Goal: Task Accomplishment & Management: Complete application form

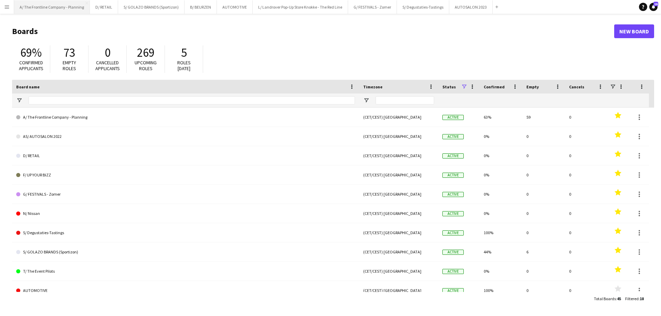
click at [30, 6] on button "A/ The Frontline Company - Planning Close" at bounding box center [52, 6] width 76 height 13
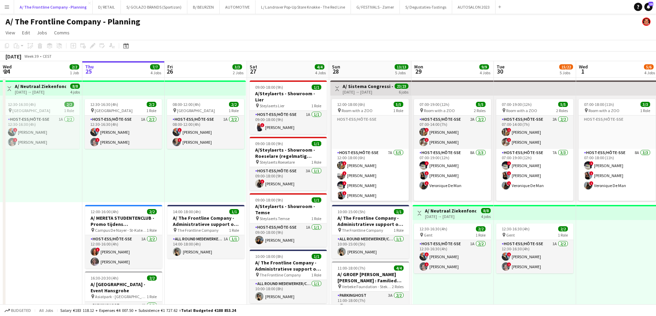
scroll to position [138, 0]
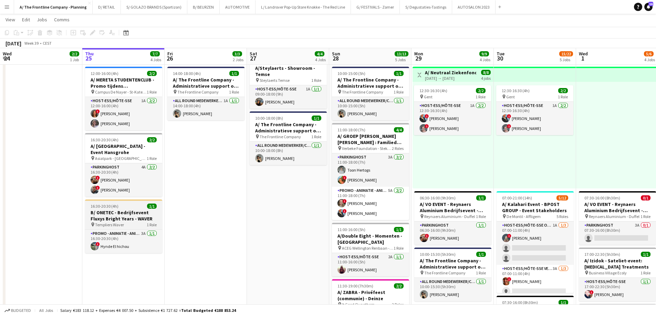
click at [127, 216] on h3 "B/ ONETEC - Bedrijfsevent Fluxys Bright Years - WAVER" at bounding box center [123, 216] width 77 height 12
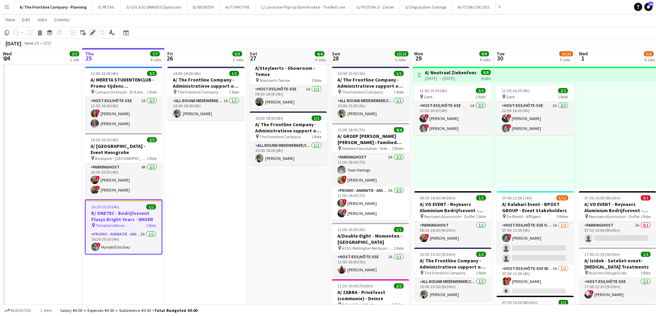
click at [90, 34] on icon "Edit" at bounding box center [93, 33] width 6 height 6
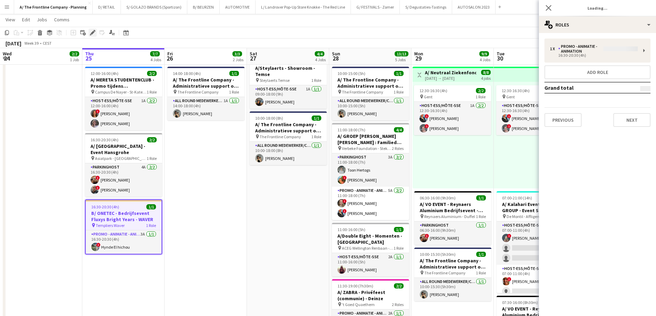
type input "**********"
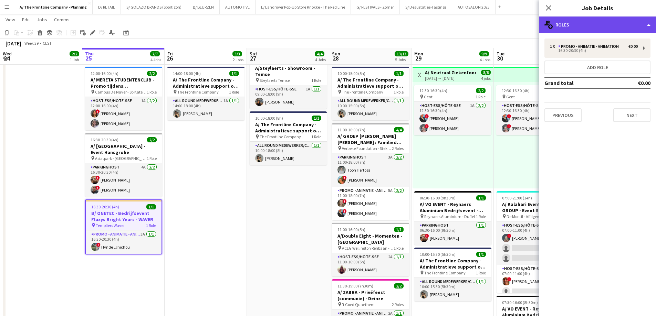
click at [579, 21] on div "multiple-users-add Roles" at bounding box center [597, 25] width 117 height 17
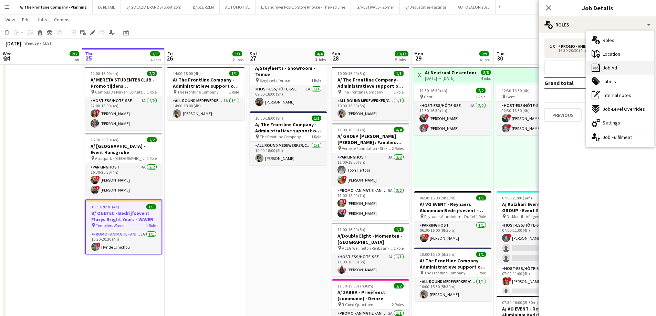
click at [614, 70] on span "Job Ad" at bounding box center [609, 68] width 14 height 6
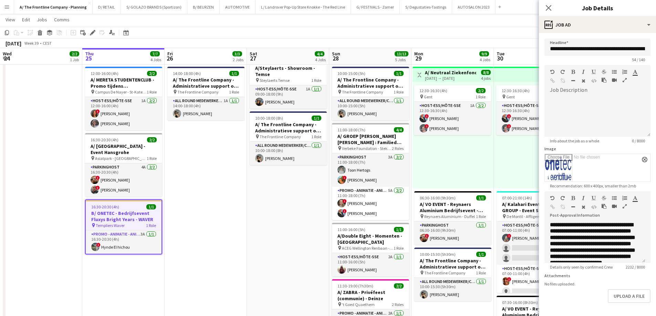
click at [625, 208] on icon "button" at bounding box center [624, 206] width 4 height 5
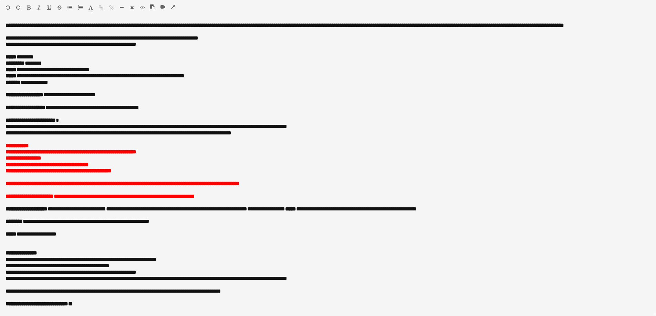
click at [175, 6] on icon "button" at bounding box center [173, 6] width 4 height 5
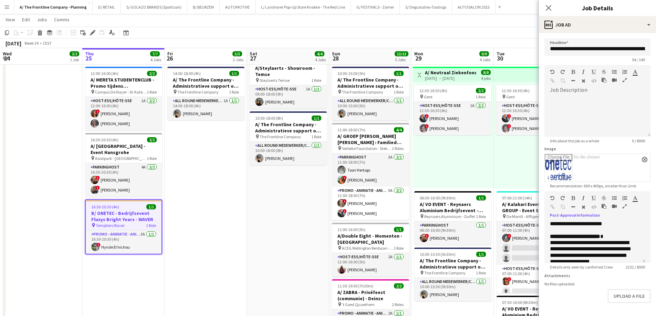
scroll to position [31, 0]
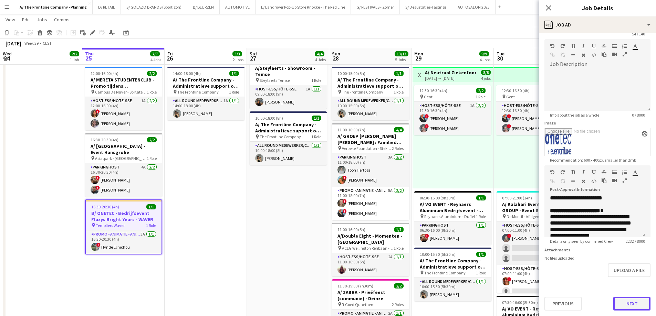
drag, startPoint x: 622, startPoint y: 305, endPoint x: 623, endPoint y: 301, distance: 4.2
click at [622, 304] on button "Next" at bounding box center [631, 304] width 37 height 14
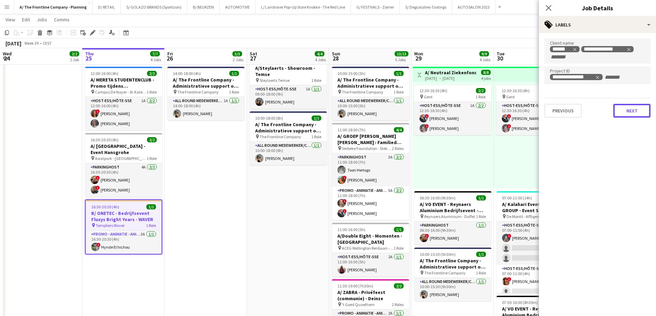
click at [622, 108] on button "Next" at bounding box center [631, 111] width 37 height 14
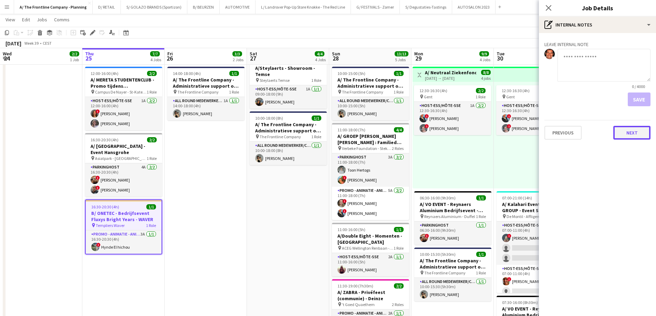
click at [630, 135] on button "Next" at bounding box center [631, 133] width 37 height 14
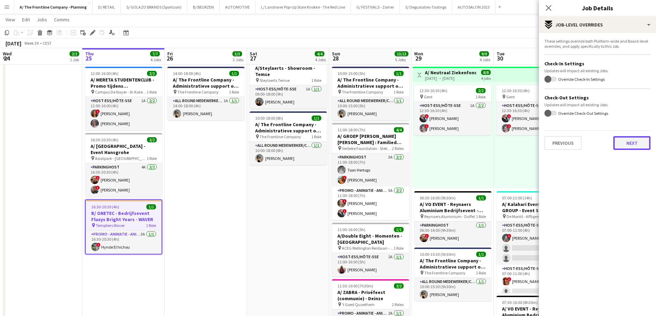
click at [626, 145] on button "Next" at bounding box center [631, 143] width 37 height 14
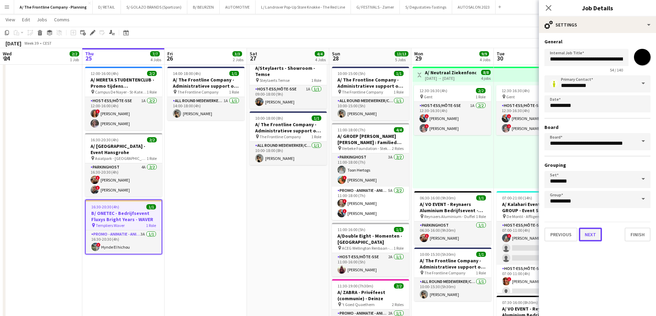
click at [590, 237] on button "Next" at bounding box center [590, 235] width 23 height 14
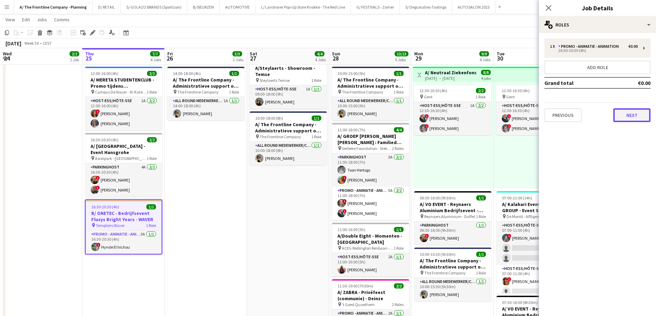
click at [631, 118] on button "Next" at bounding box center [631, 115] width 37 height 14
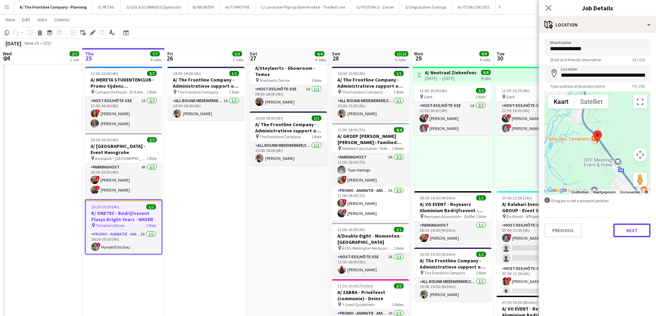
click at [632, 233] on button "Next" at bounding box center [631, 231] width 37 height 14
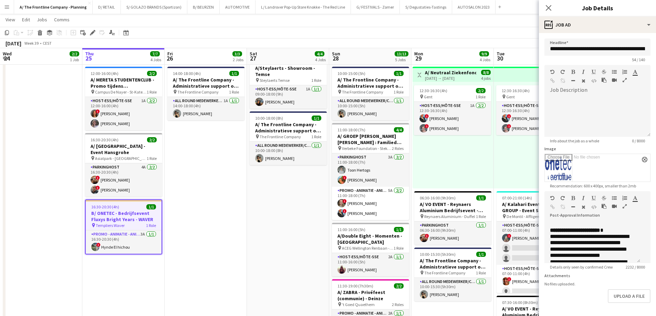
scroll to position [178, 0]
click at [625, 206] on icon "button" at bounding box center [624, 206] width 4 height 5
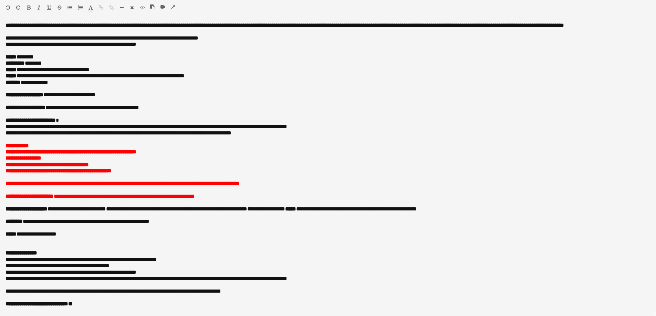
scroll to position [3, 0]
click at [172, 8] on icon "button" at bounding box center [173, 6] width 4 height 5
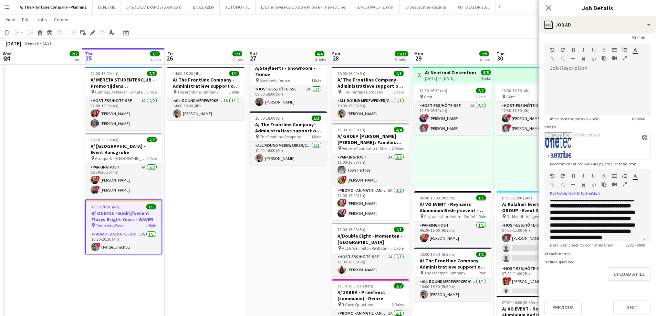
scroll to position [31, 0]
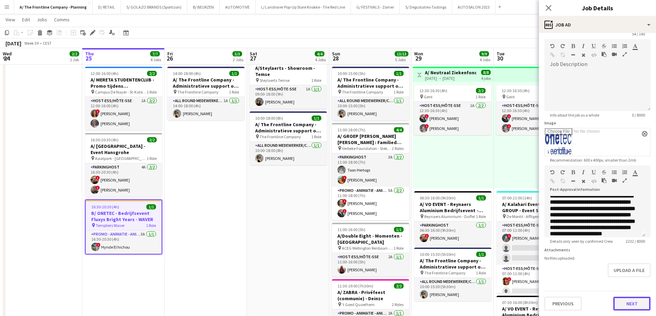
click at [622, 307] on button "Next" at bounding box center [631, 304] width 37 height 14
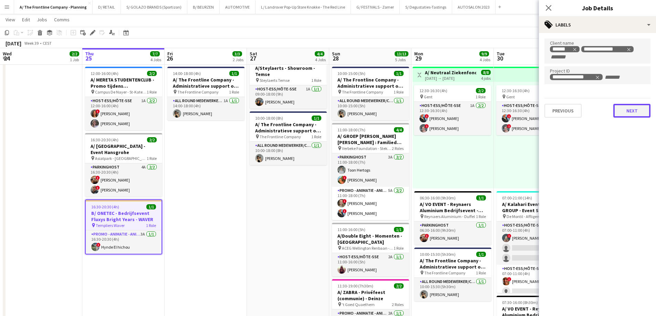
click at [627, 114] on button "Next" at bounding box center [631, 111] width 37 height 14
